Goal: Transaction & Acquisition: Purchase product/service

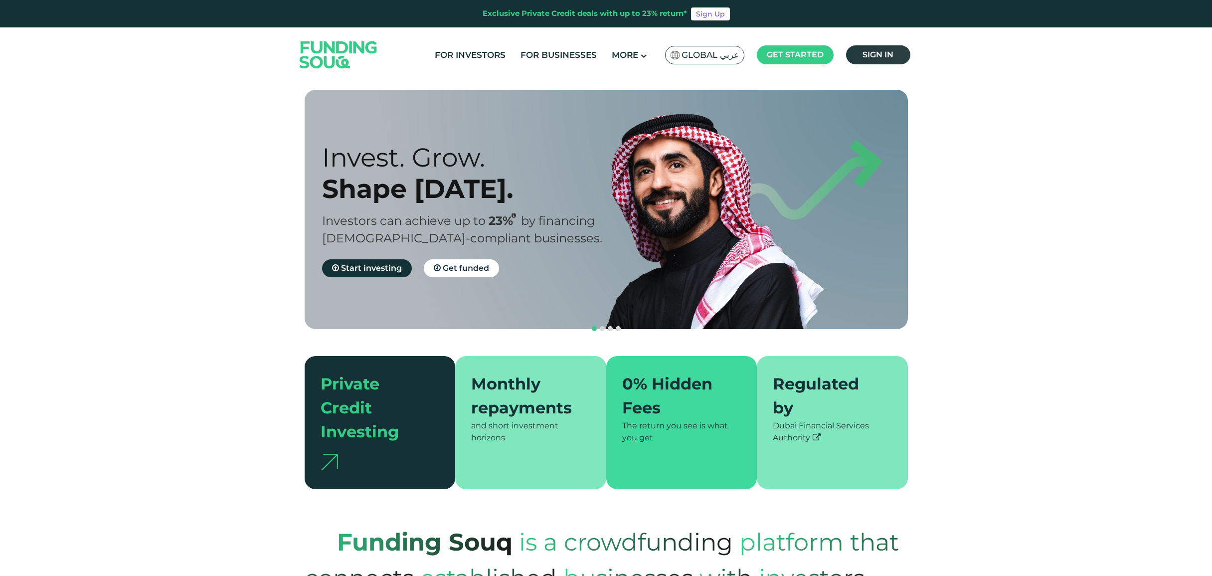
click at [870, 52] on span "Sign in" at bounding box center [877, 54] width 31 height 9
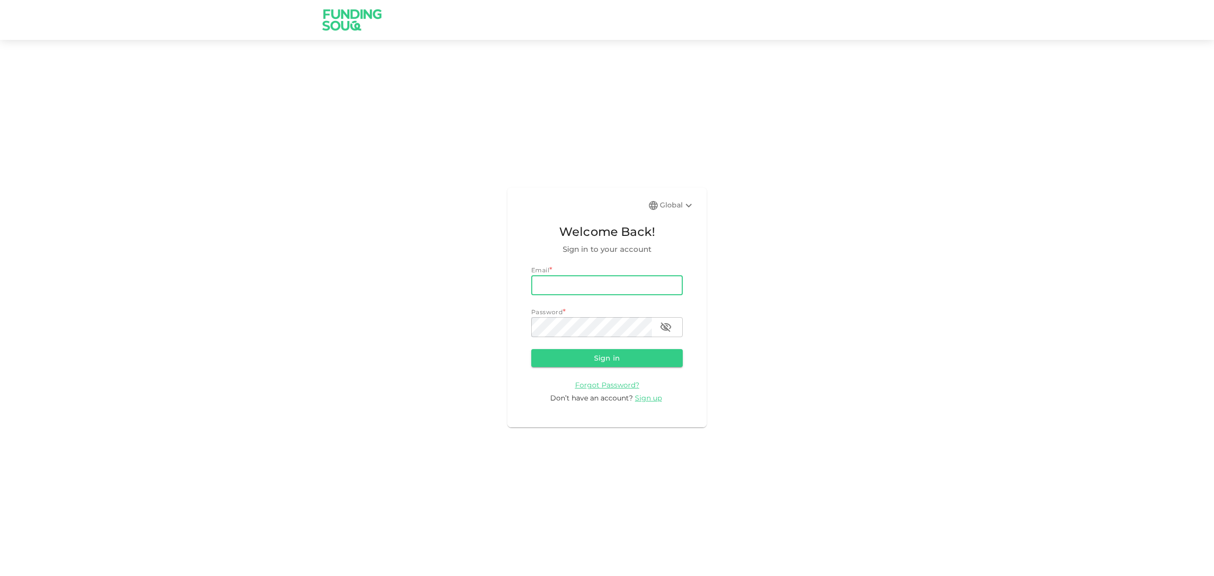
click at [556, 283] on input "email" at bounding box center [607, 285] width 152 height 20
type input "[EMAIL_ADDRESS][DOMAIN_NAME]"
drag, startPoint x: 600, startPoint y: 357, endPoint x: 571, endPoint y: 344, distance: 31.5
click at [600, 356] on button "Sign in" at bounding box center [607, 358] width 152 height 18
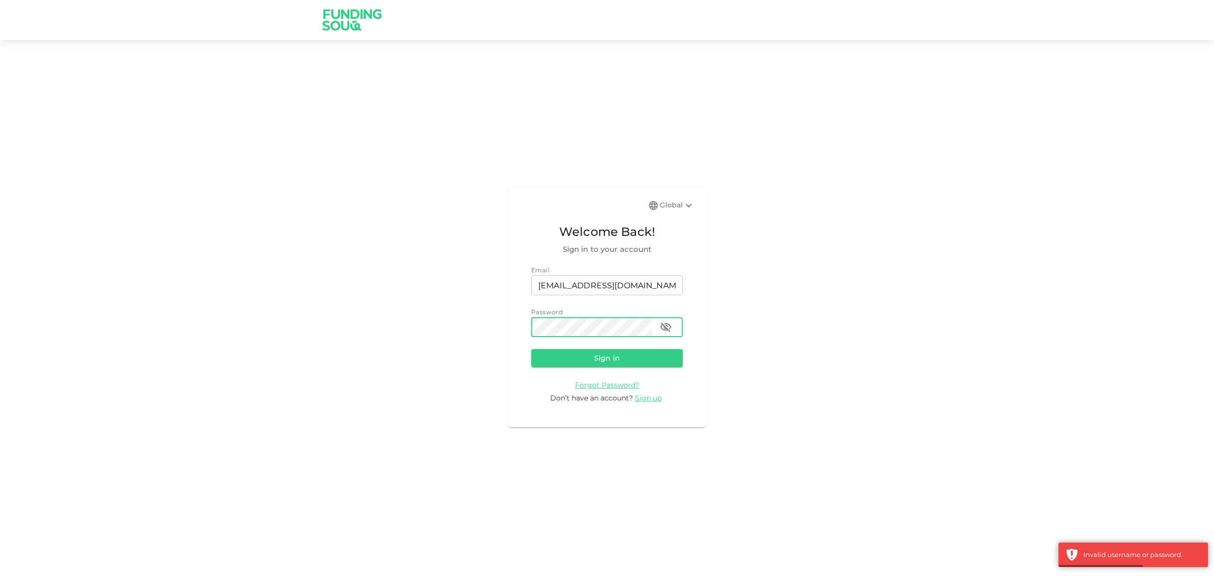
click at [661, 327] on icon "button" at bounding box center [665, 326] width 11 height 9
click at [531, 349] on button "Sign in" at bounding box center [607, 358] width 152 height 18
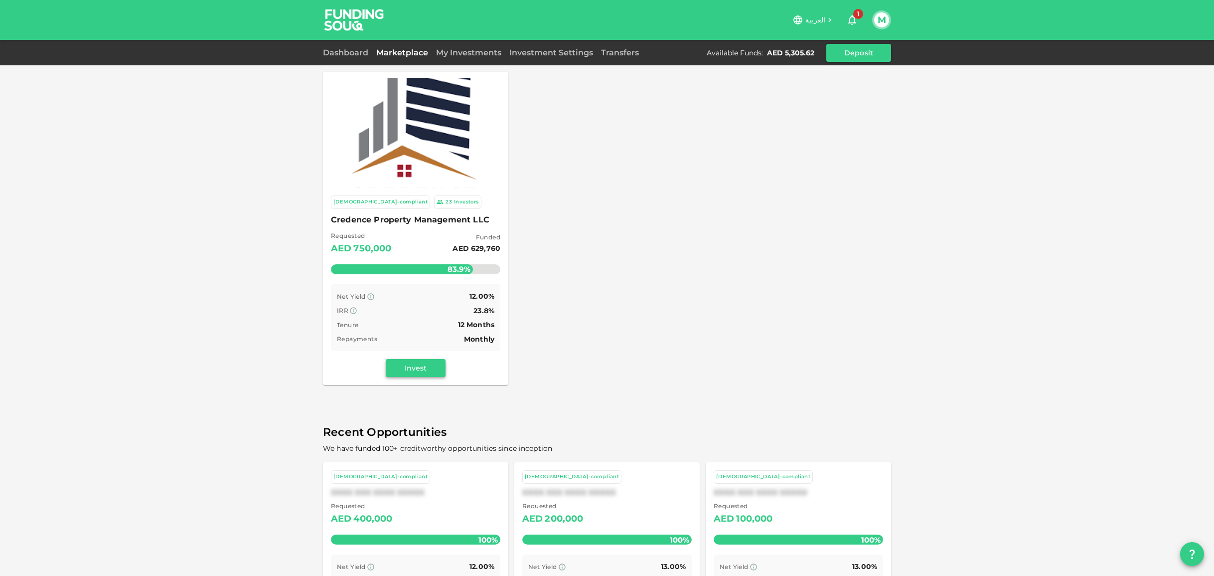
click at [408, 365] on button "Invest" at bounding box center [416, 368] width 60 height 18
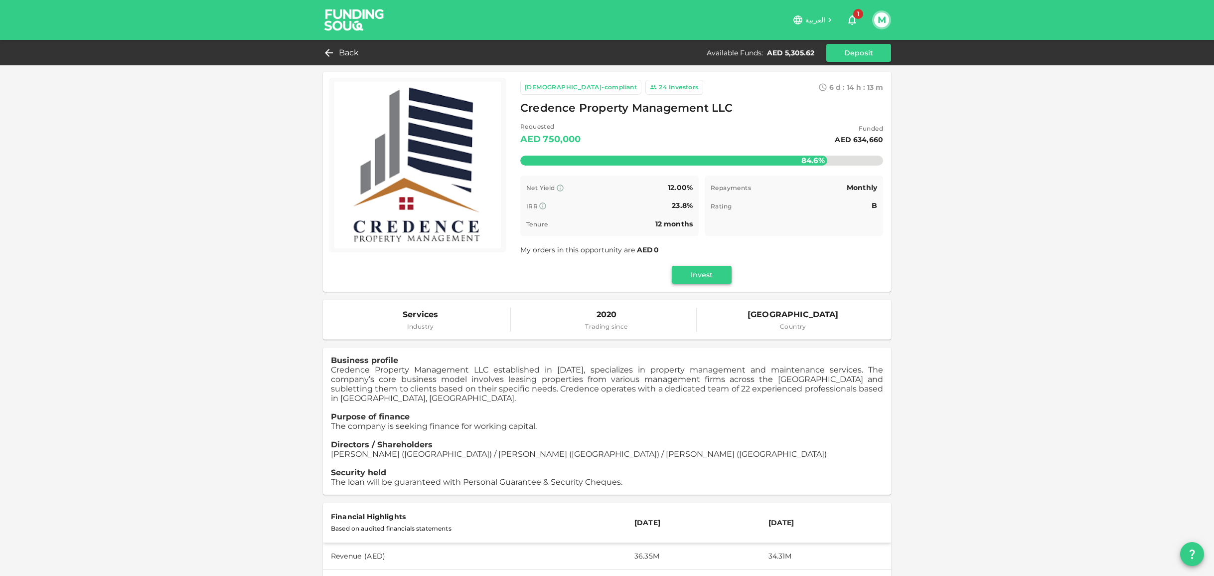
click at [715, 278] on button "Invest" at bounding box center [702, 275] width 60 height 18
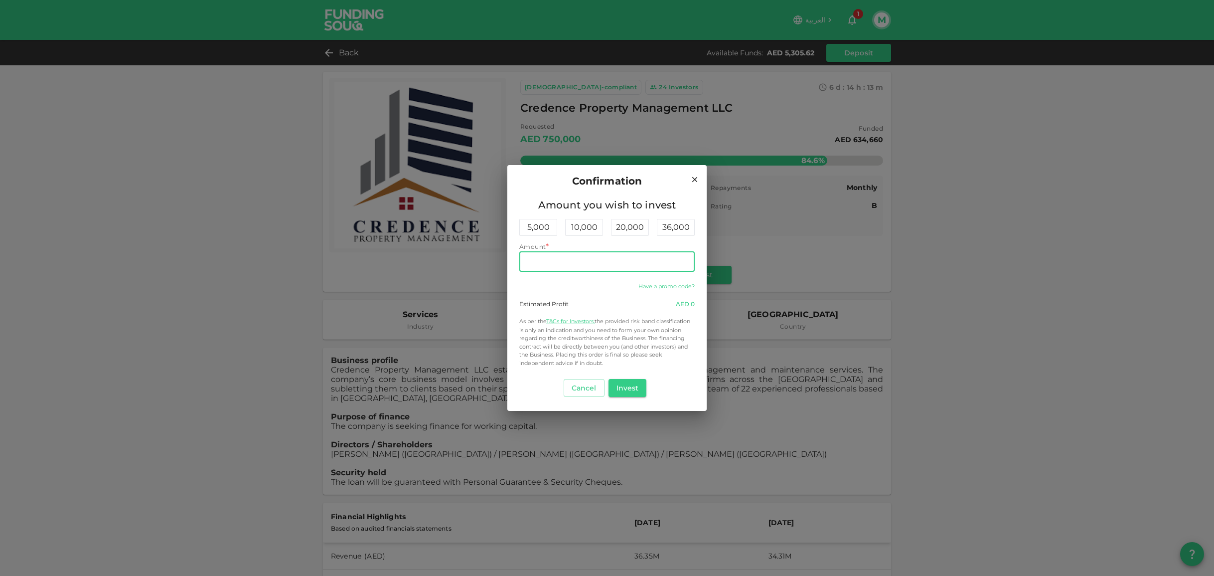
click at [543, 265] on input "Amount" at bounding box center [606, 262] width 175 height 20
click at [632, 389] on button "Invest" at bounding box center [628, 388] width 38 height 18
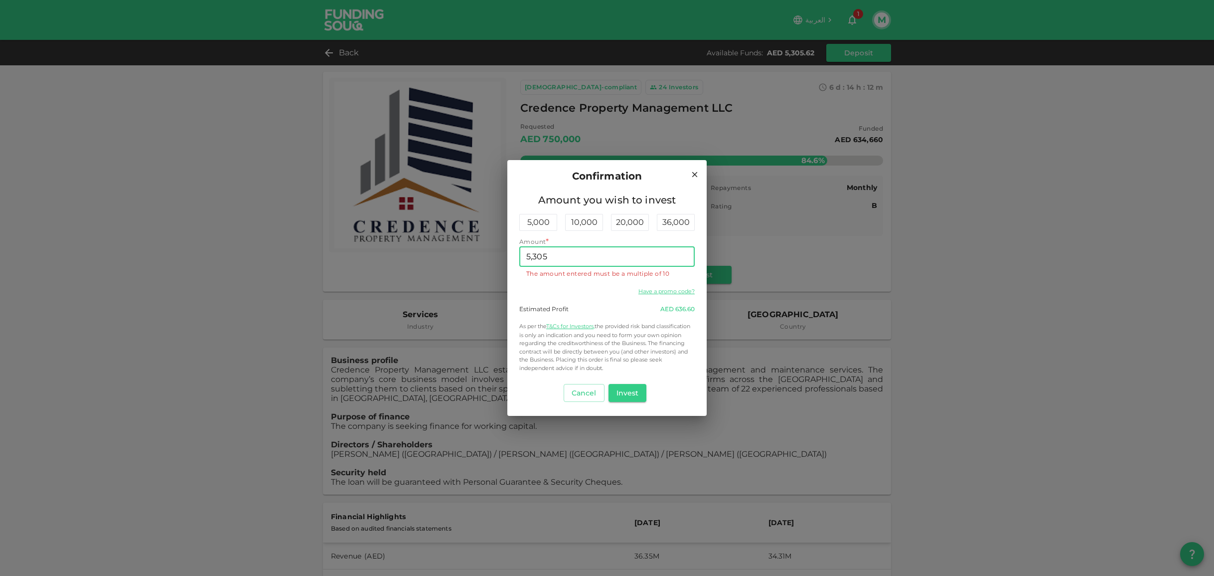
click at [561, 253] on input "5,305" at bounding box center [606, 257] width 175 height 20
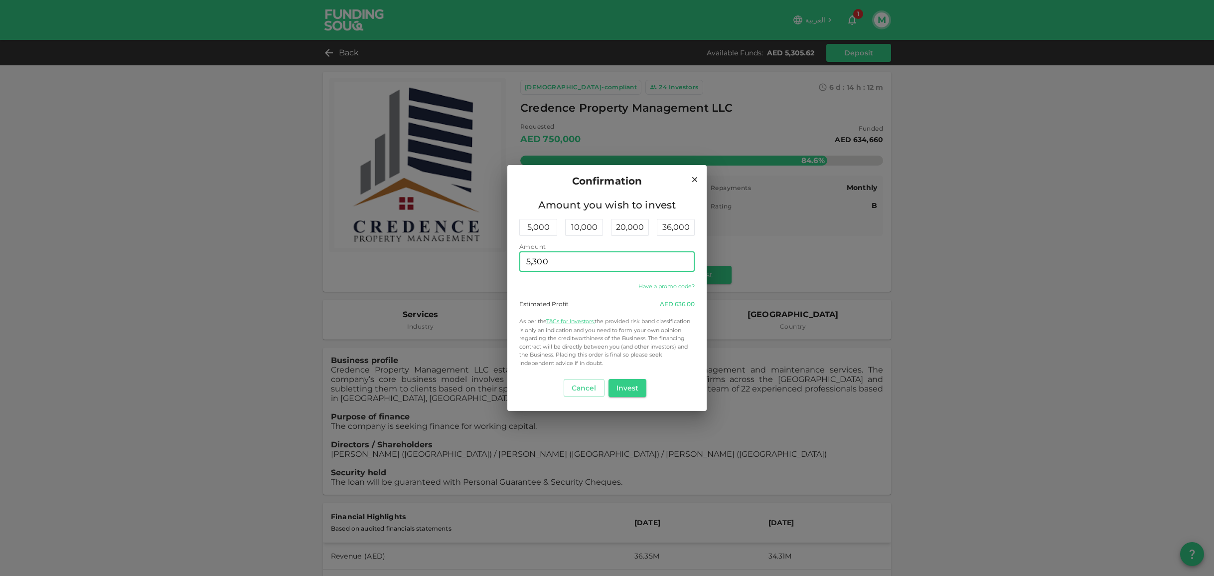
type input "5,300"
drag, startPoint x: 582, startPoint y: 292, endPoint x: 610, endPoint y: 344, distance: 59.5
click at [582, 292] on div "Have a promo code? Estimated Profit AED 636.00 As per the T&Cs for Investors, t…" at bounding box center [606, 324] width 175 height 88
drag, startPoint x: 694, startPoint y: 178, endPoint x: 690, endPoint y: 223, distance: 45.0
click at [693, 178] on icon at bounding box center [694, 178] width 5 height 5
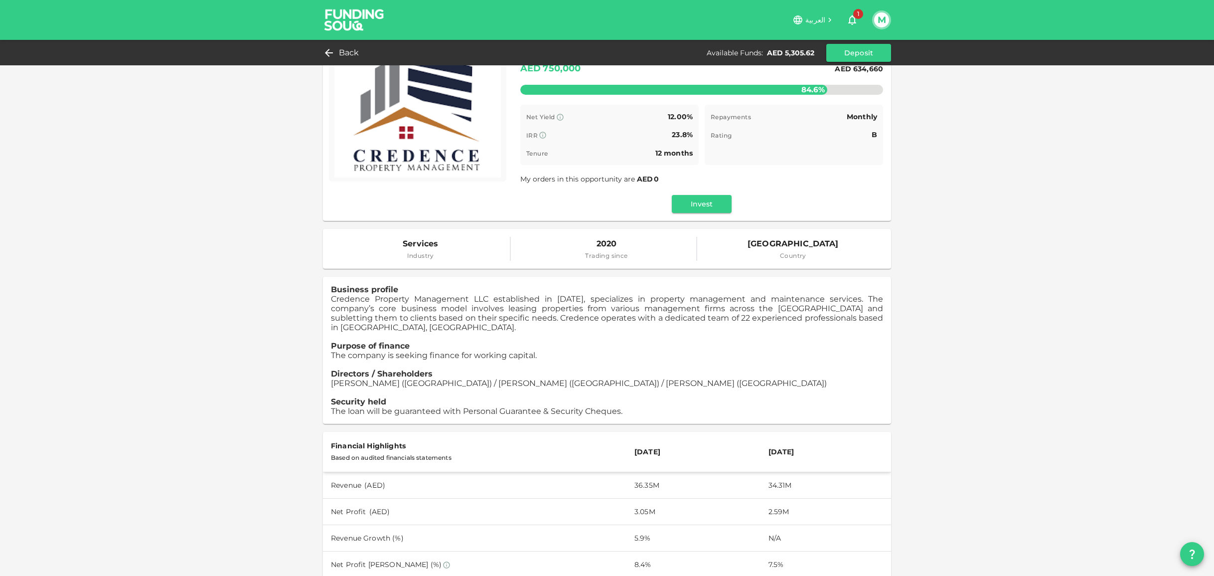
scroll to position [72, 0]
click at [686, 206] on button "Invest" at bounding box center [702, 203] width 60 height 18
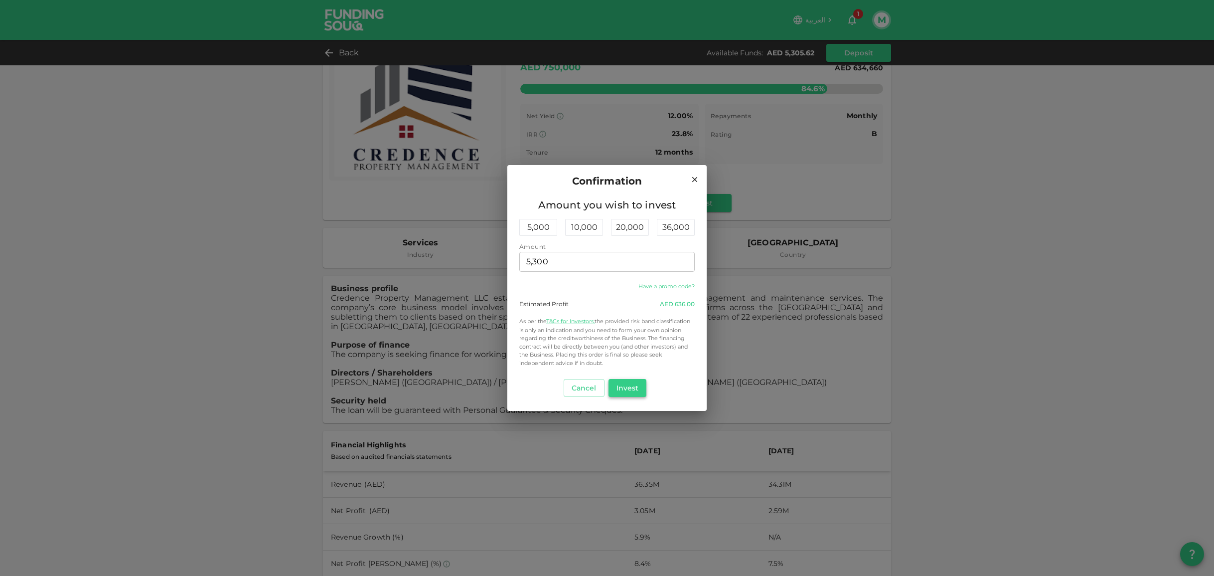
click at [628, 387] on button "Invest" at bounding box center [628, 388] width 38 height 18
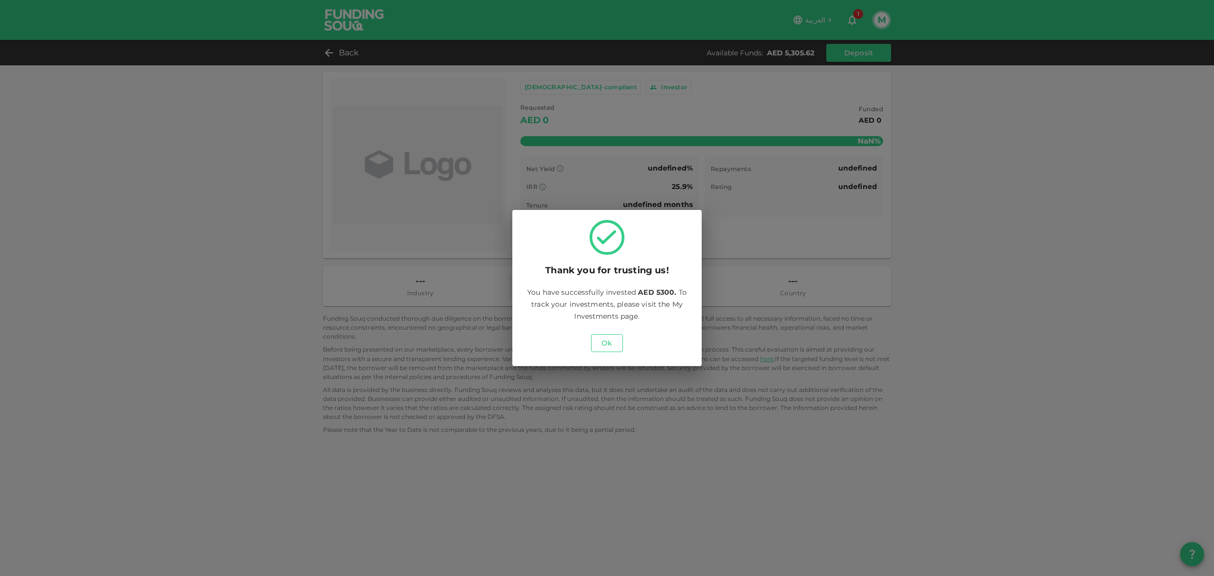
click at [605, 339] on button "Ok" at bounding box center [607, 343] width 32 height 18
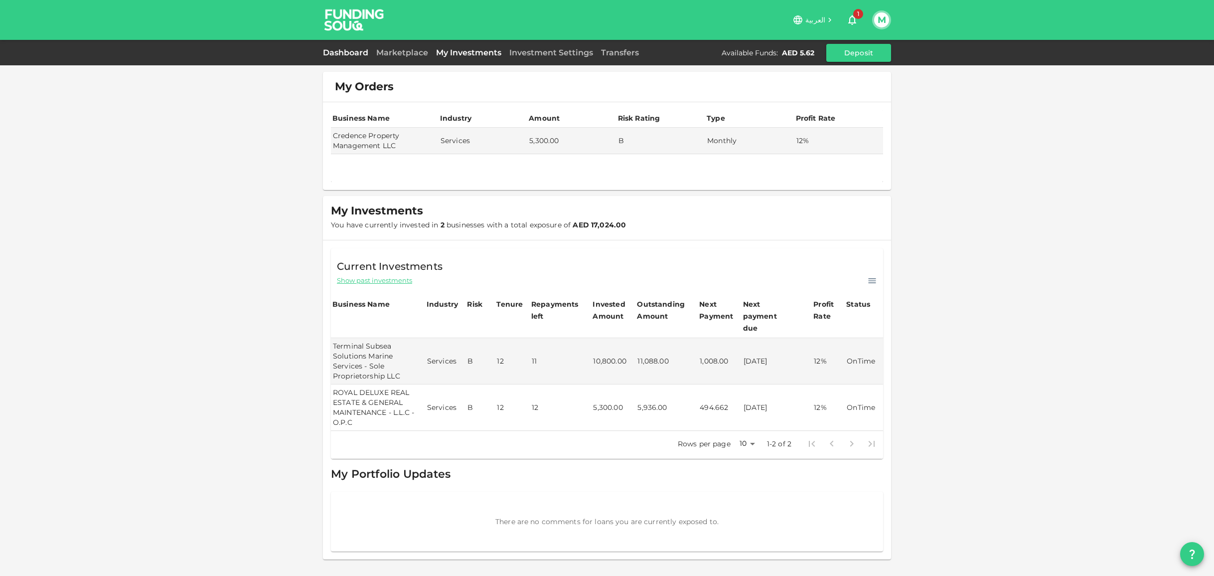
click at [347, 49] on link "Dashboard" at bounding box center [347, 52] width 49 height 9
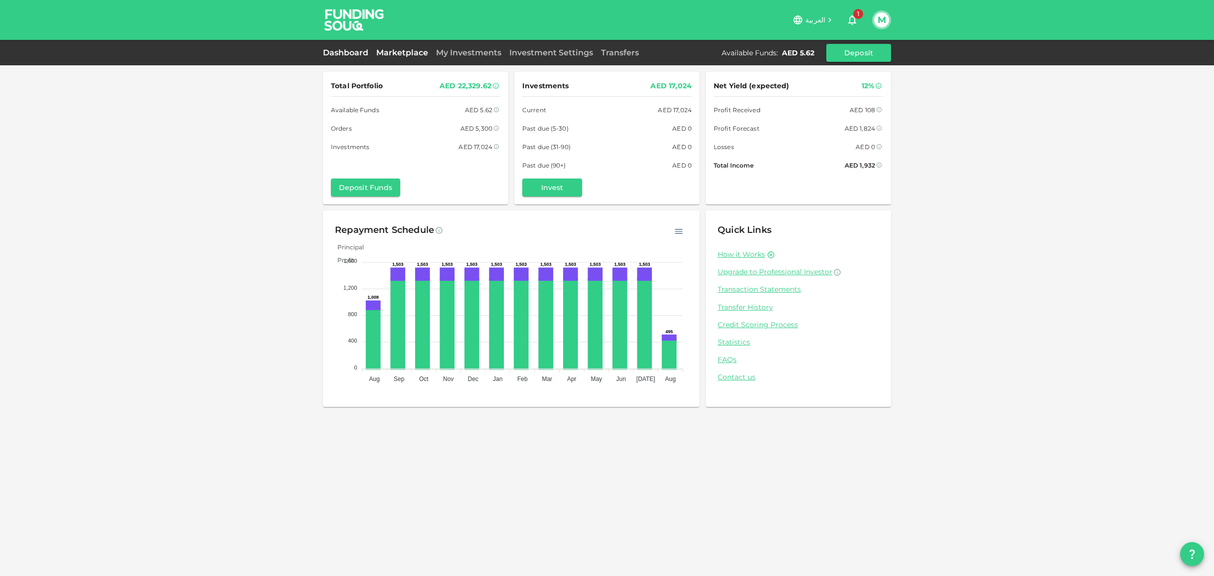
click at [417, 52] on link "Marketplace" at bounding box center [402, 52] width 60 height 9
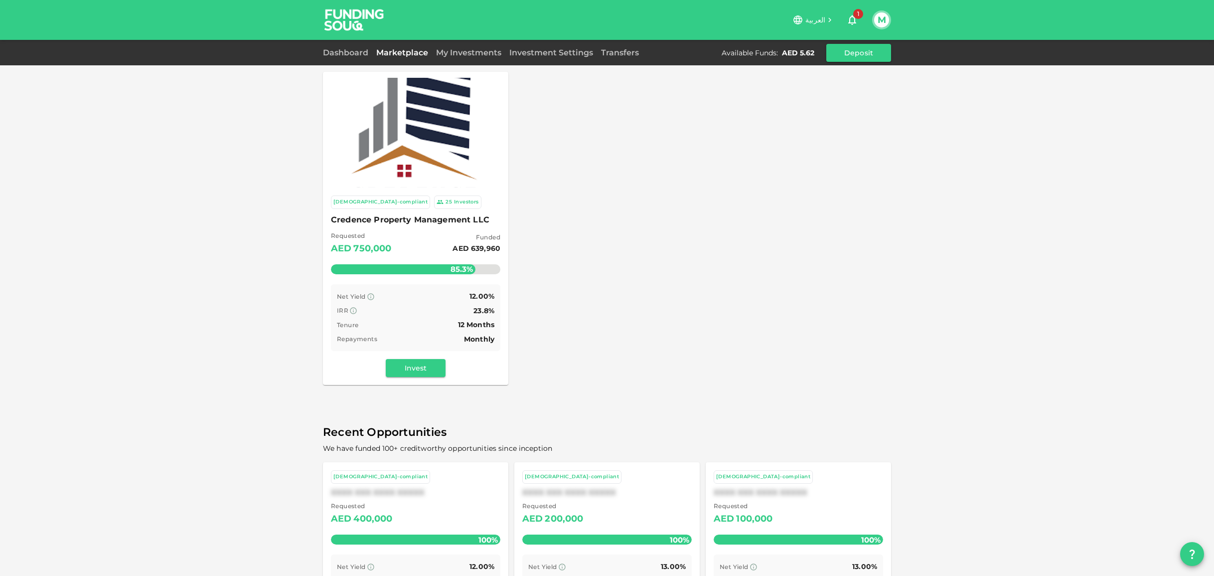
click at [454, 205] on div "Investors" at bounding box center [466, 202] width 25 height 8
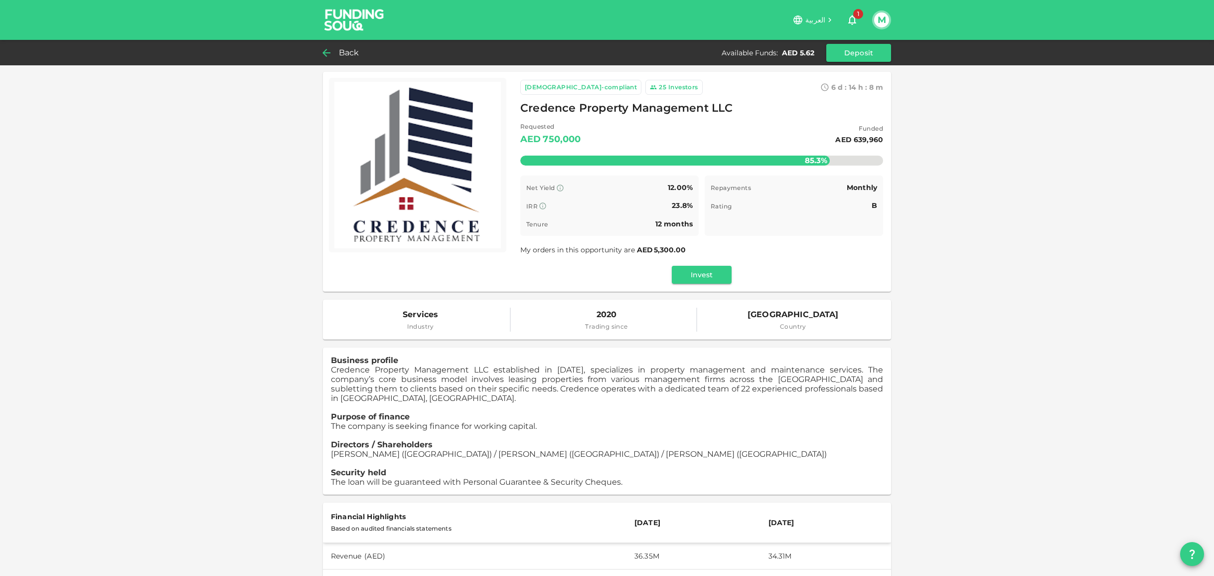
click at [352, 54] on span "Back" at bounding box center [349, 53] width 20 height 14
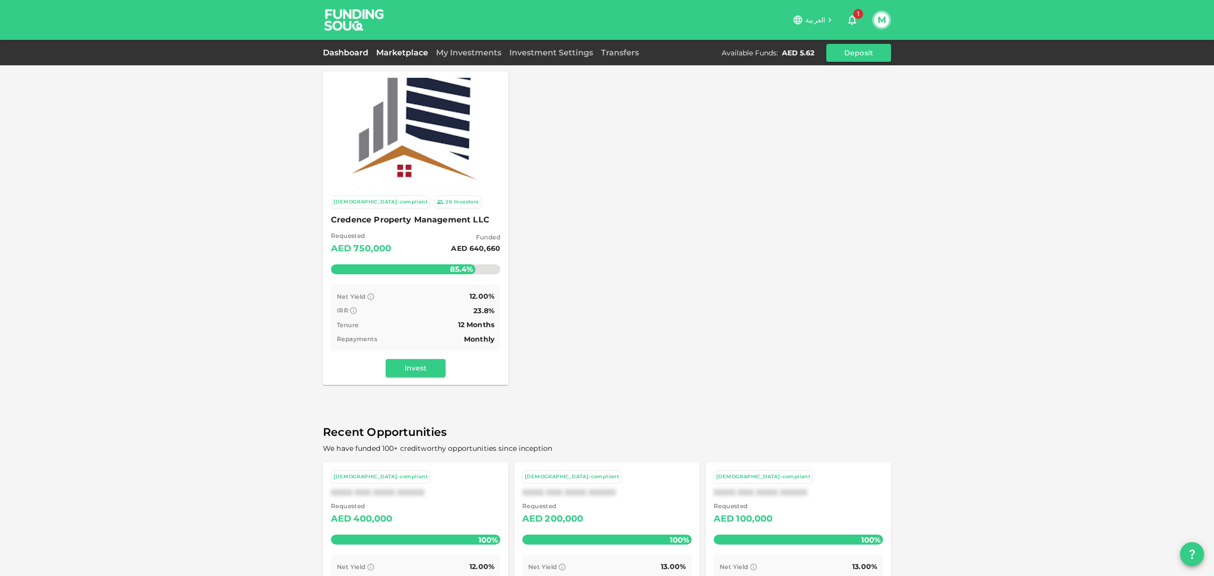
click at [352, 54] on link "Dashboard" at bounding box center [347, 52] width 49 height 9
